Goal: Task Accomplishment & Management: Manage account settings

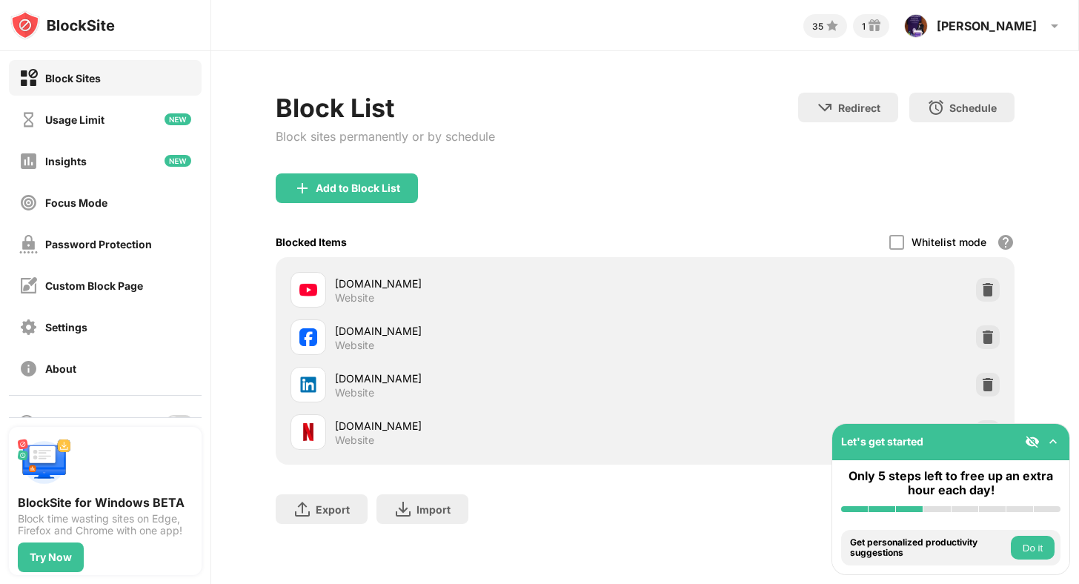
scroll to position [67, 0]
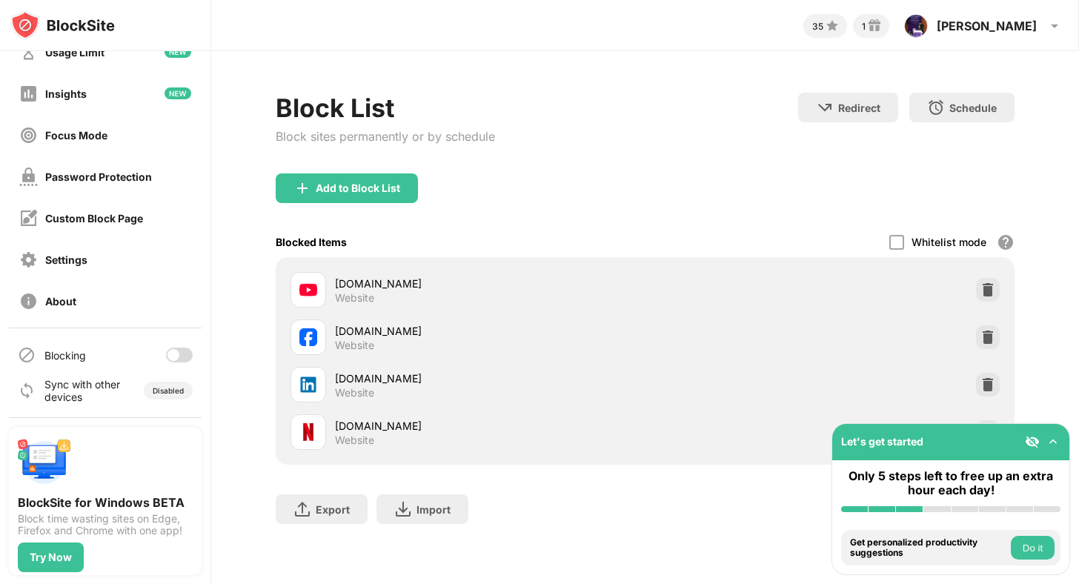
click at [182, 356] on div at bounding box center [179, 354] width 27 height 15
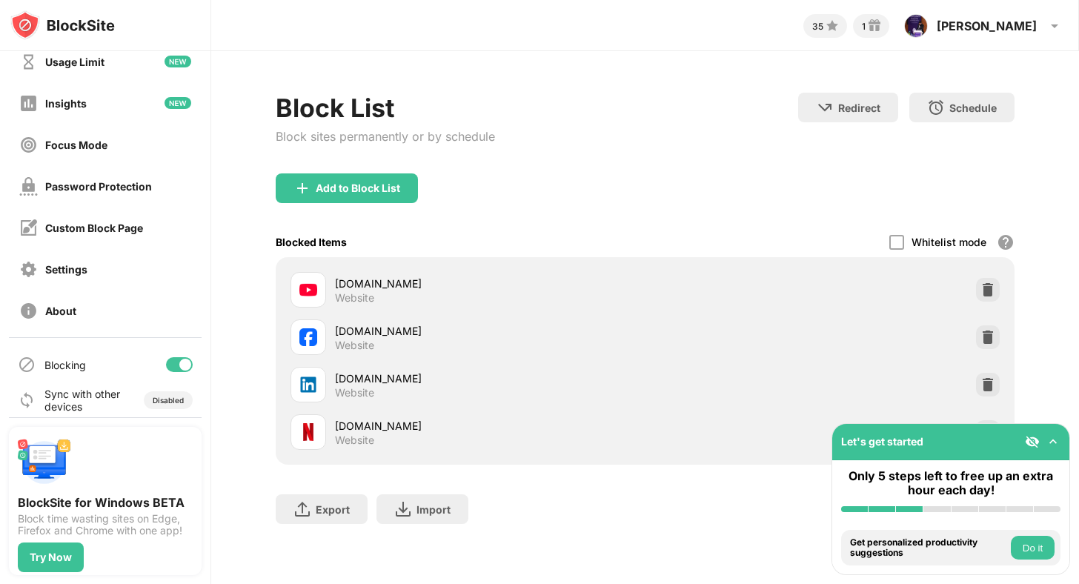
scroll to position [67, 0]
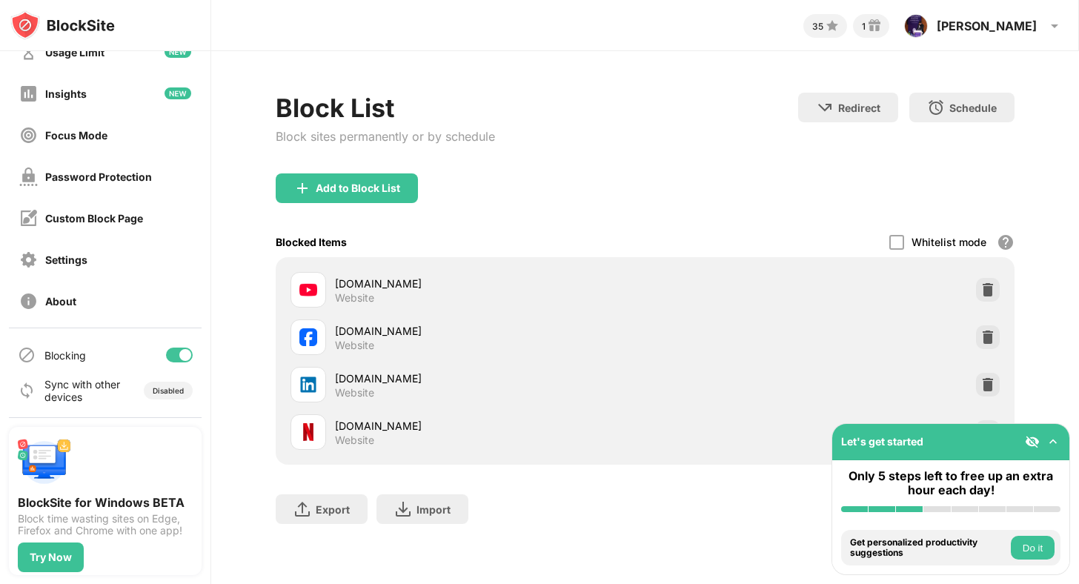
click at [179, 358] on div at bounding box center [179, 354] width 27 height 15
click at [185, 345] on div "Blocking" at bounding box center [105, 355] width 193 height 36
click at [182, 353] on div at bounding box center [179, 354] width 27 height 15
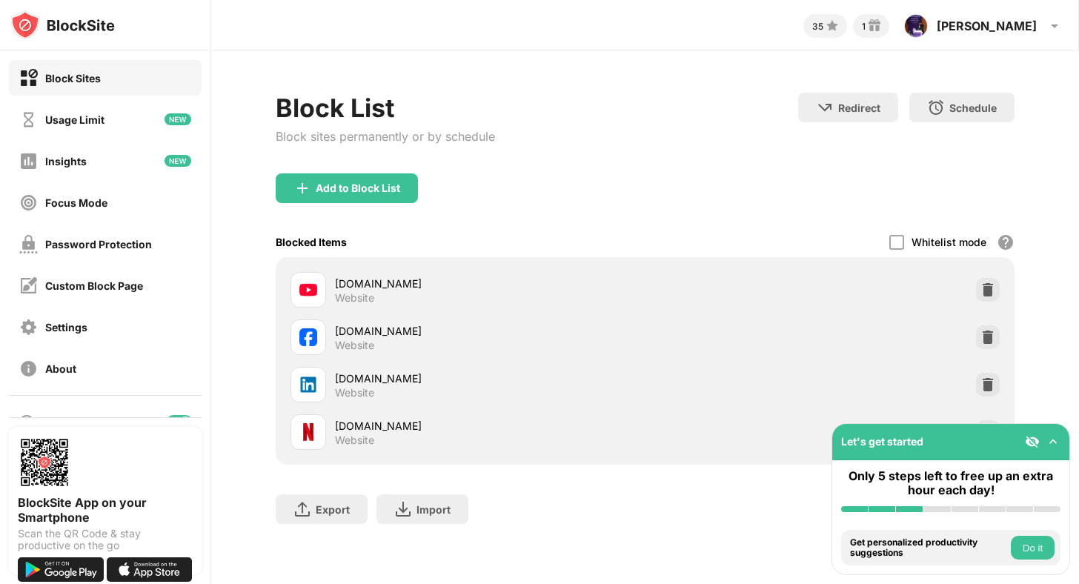
click at [184, 413] on div "Blocking" at bounding box center [105, 423] width 193 height 36
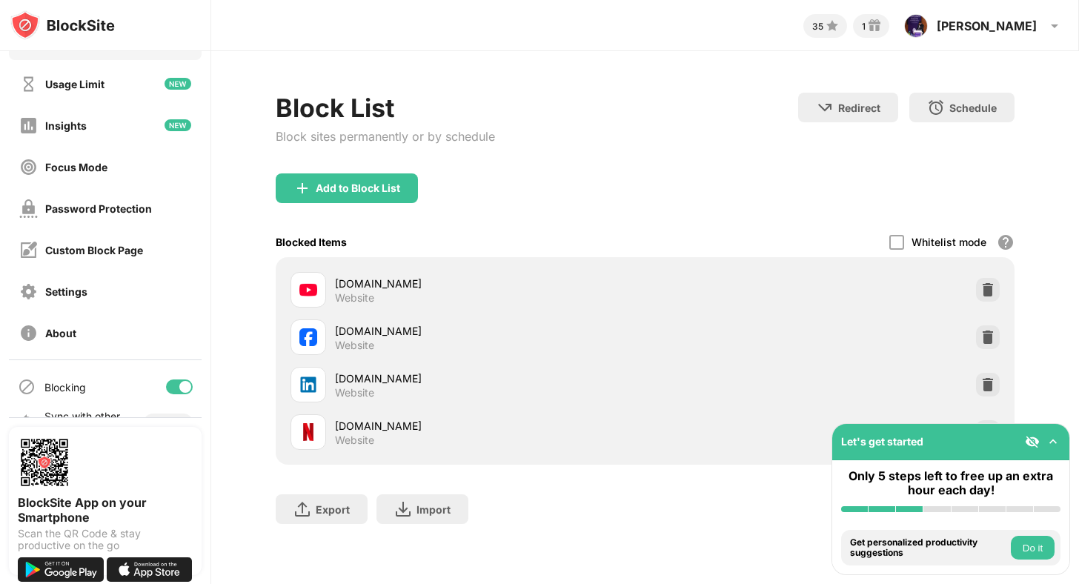
scroll to position [40, 0]
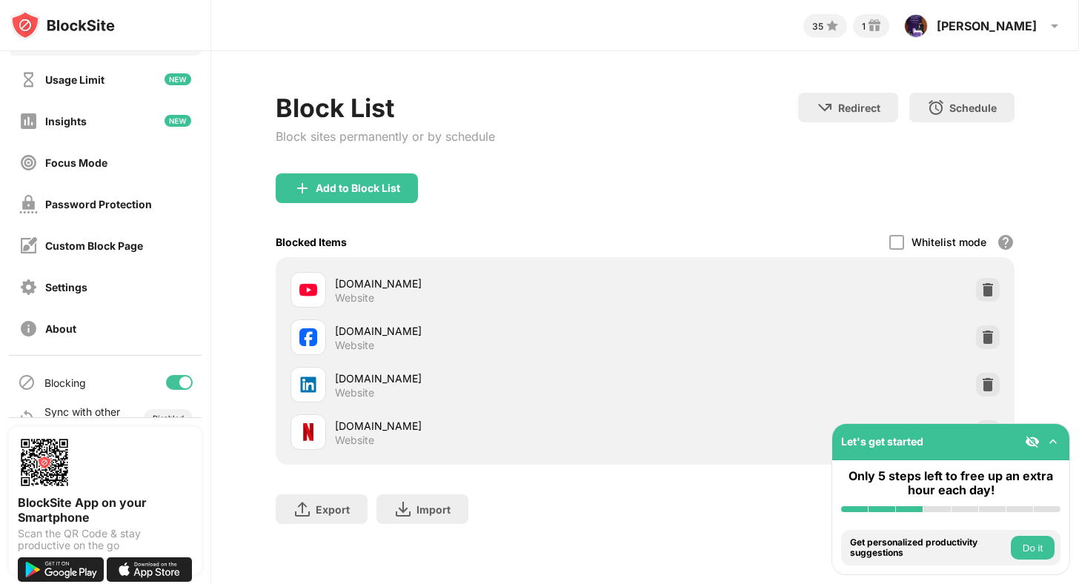
click at [182, 385] on div at bounding box center [185, 382] width 12 height 12
click at [193, 385] on div "Blocking" at bounding box center [105, 383] width 193 height 36
click at [182, 382] on div at bounding box center [179, 382] width 27 height 15
